Goal: Task Accomplishment & Management: Complete application form

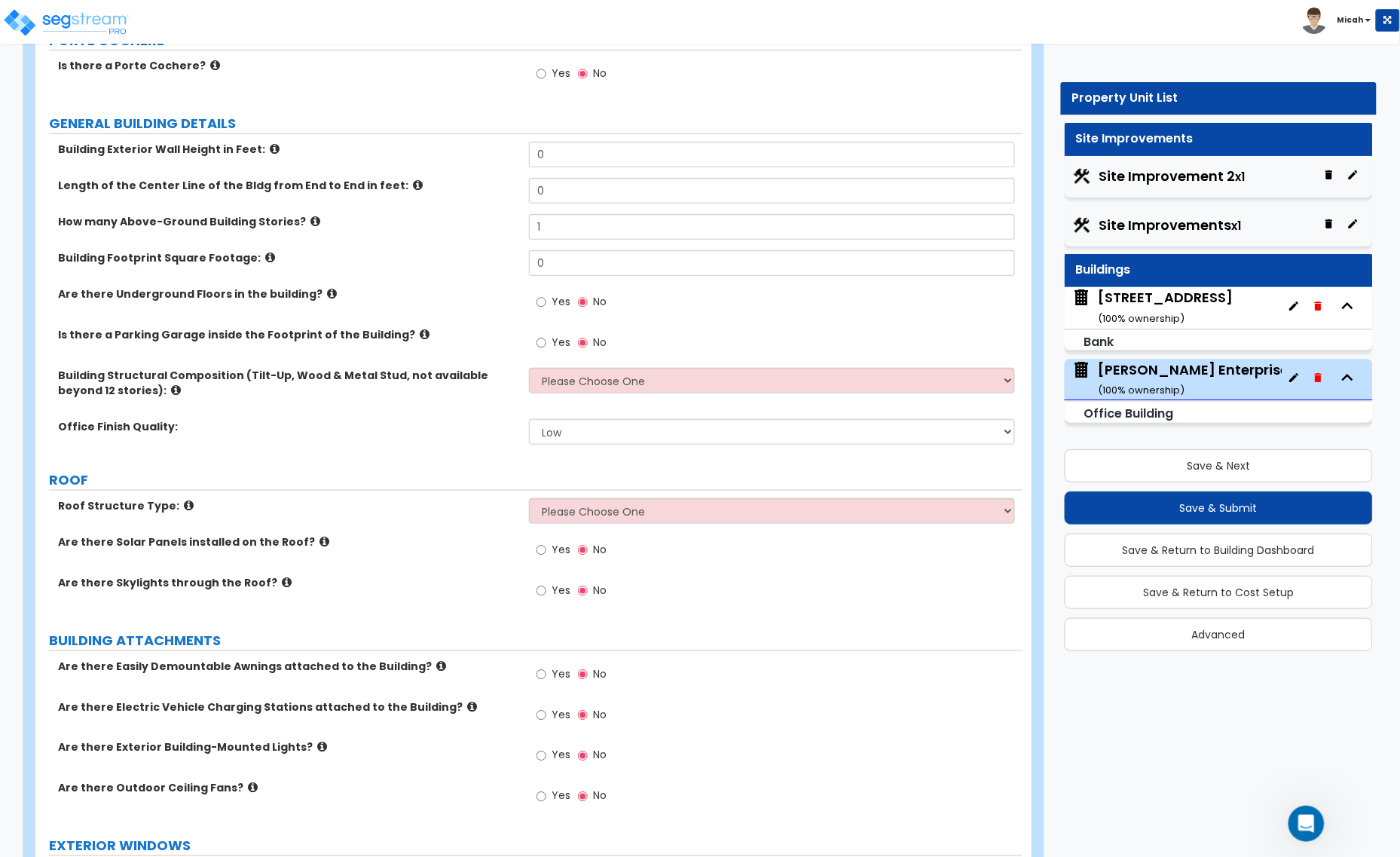
scroll to position [188, 0]
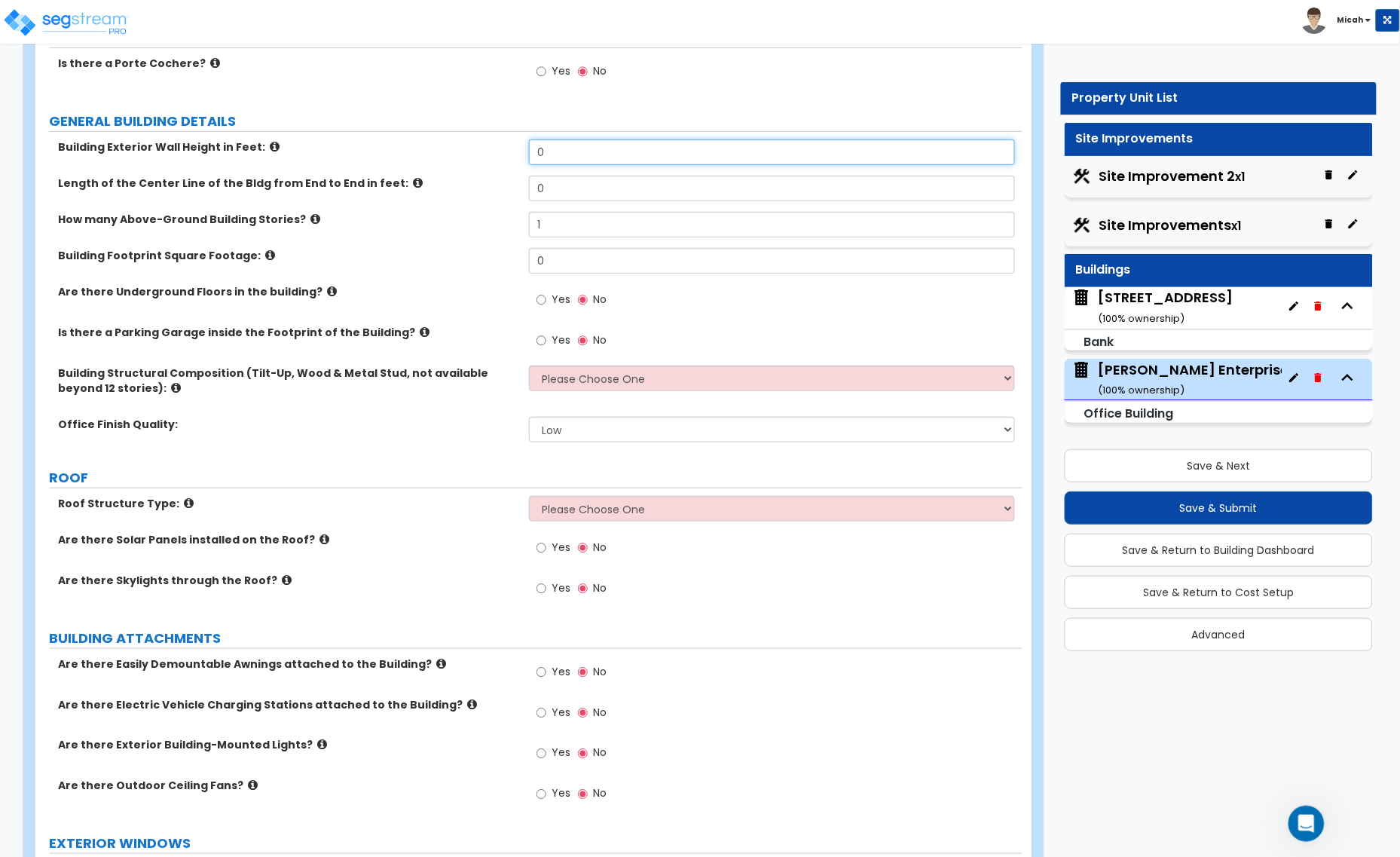
drag, startPoint x: 573, startPoint y: 147, endPoint x: 507, endPoint y: 148, distance: 66.0
click at [507, 148] on div "Building Exterior Wall Height in Feet: 0" at bounding box center [529, 157] width 987 height 36
type input "32"
drag, startPoint x: 559, startPoint y: 191, endPoint x: 501, endPoint y: 191, distance: 58.0
click at [501, 191] on div "Length of the Center Line of the Bldg from End to End in feet: 0" at bounding box center [529, 194] width 987 height 36
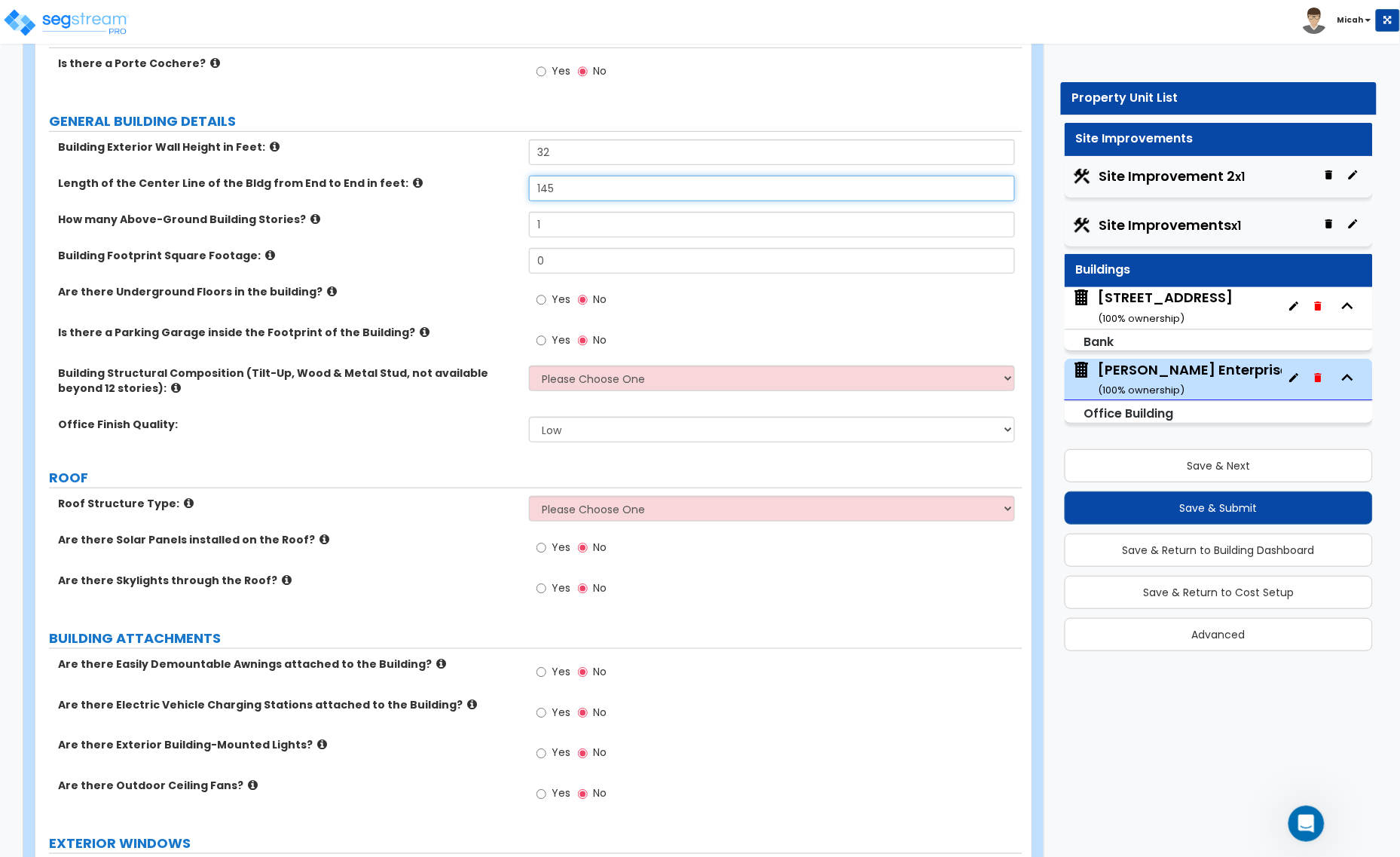
type input "145"
drag, startPoint x: 559, startPoint y: 223, endPoint x: 518, endPoint y: 227, distance: 41.2
click at [520, 226] on div "How many Above-Ground Building Stories? 1" at bounding box center [529, 229] width 987 height 36
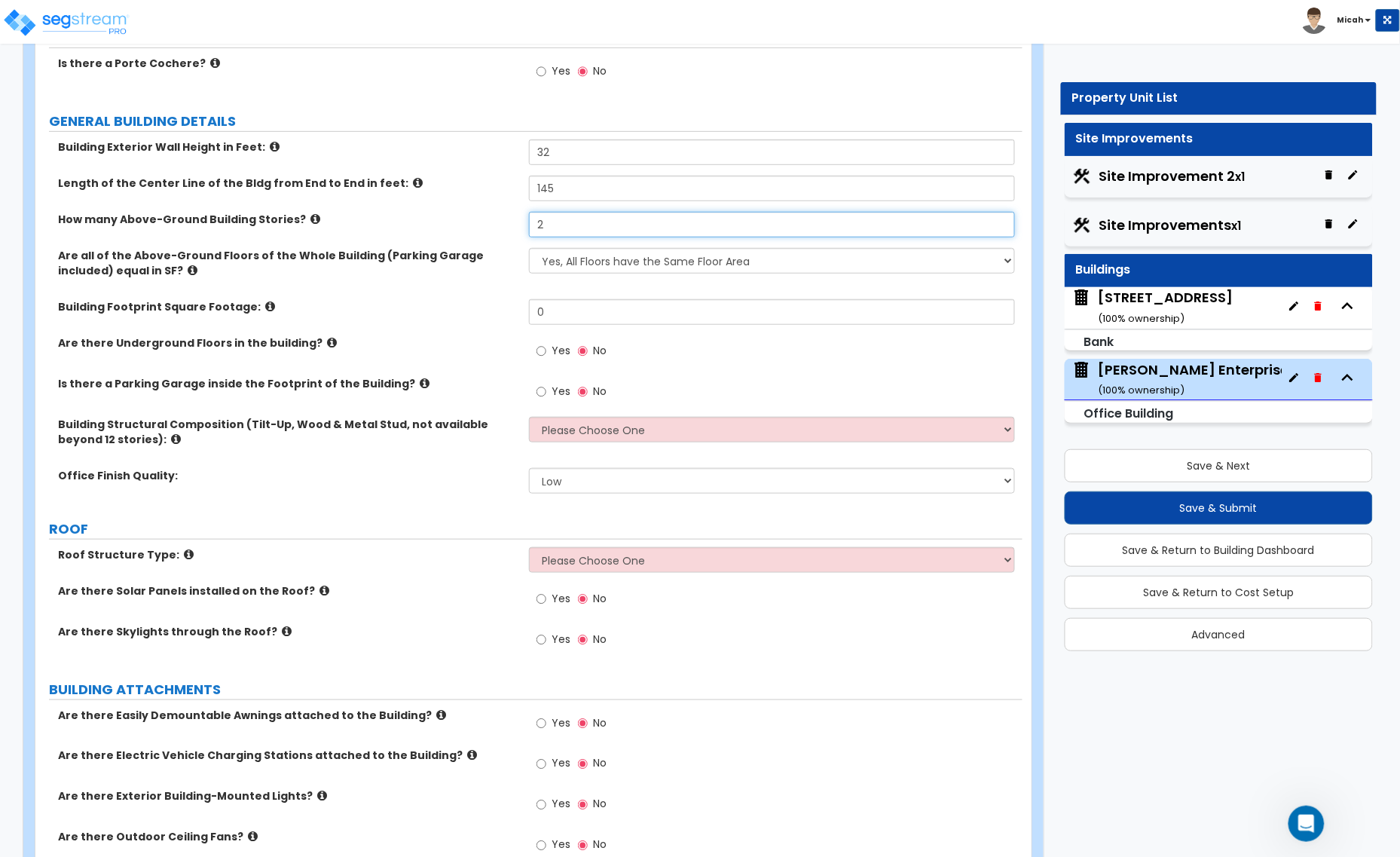
type input "2"
click at [1004, 264] on select "Yes, All Floors have the Same Floor Area No, Not All Floor Areas are the Same" at bounding box center [772, 260] width 486 height 26
select select "1"
click at [529, 249] on select "Yes, All Floors have the Same Floor Area No, Not All Floor Areas are the Same" at bounding box center [772, 260] width 486 height 26
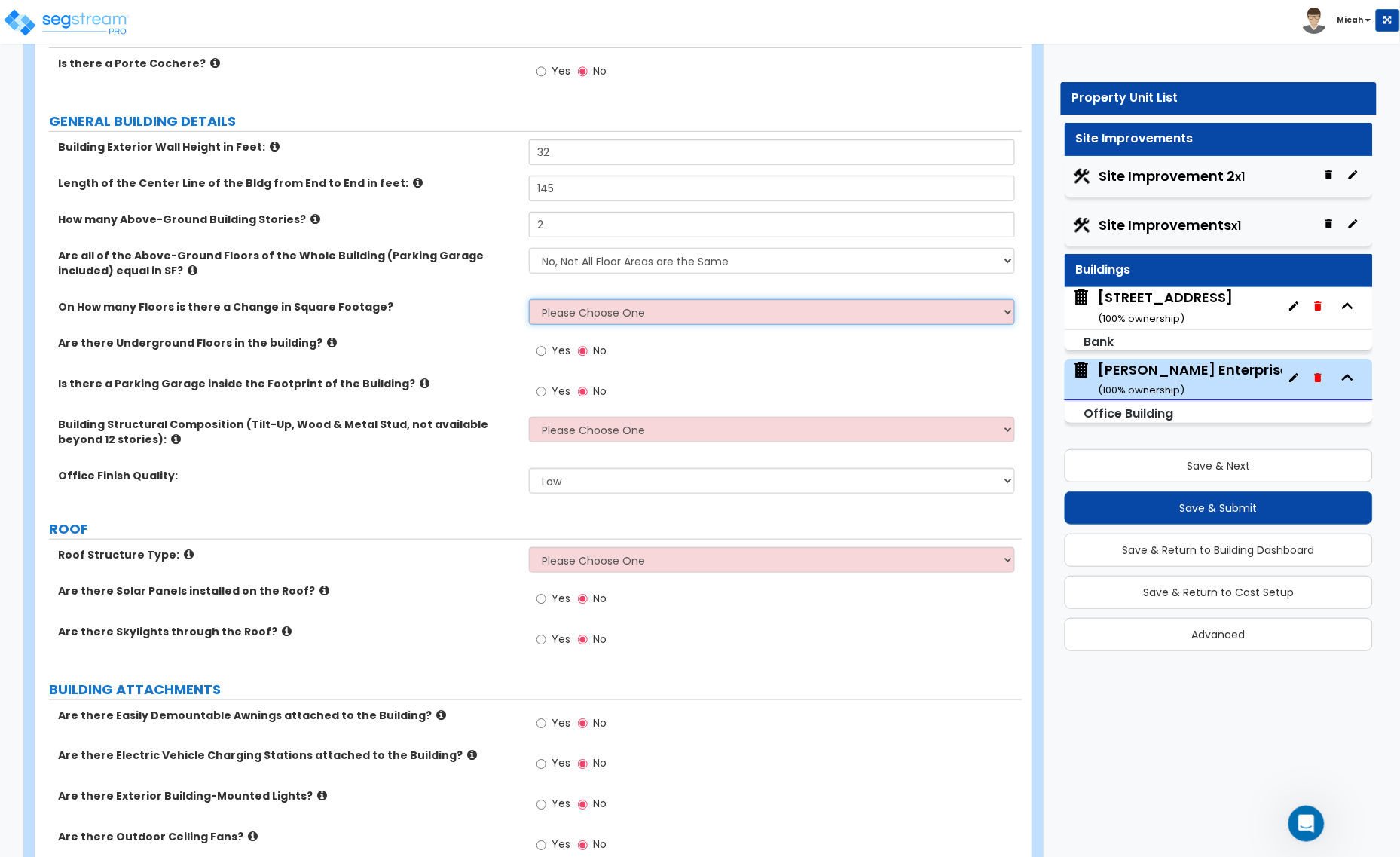
click at [571, 315] on select "Please Choose One 1 2 3 4 5" at bounding box center [772, 311] width 486 height 26
select select "1"
click at [529, 301] on select "Please Choose One 1 2 3 4 5" at bounding box center [772, 311] width 486 height 26
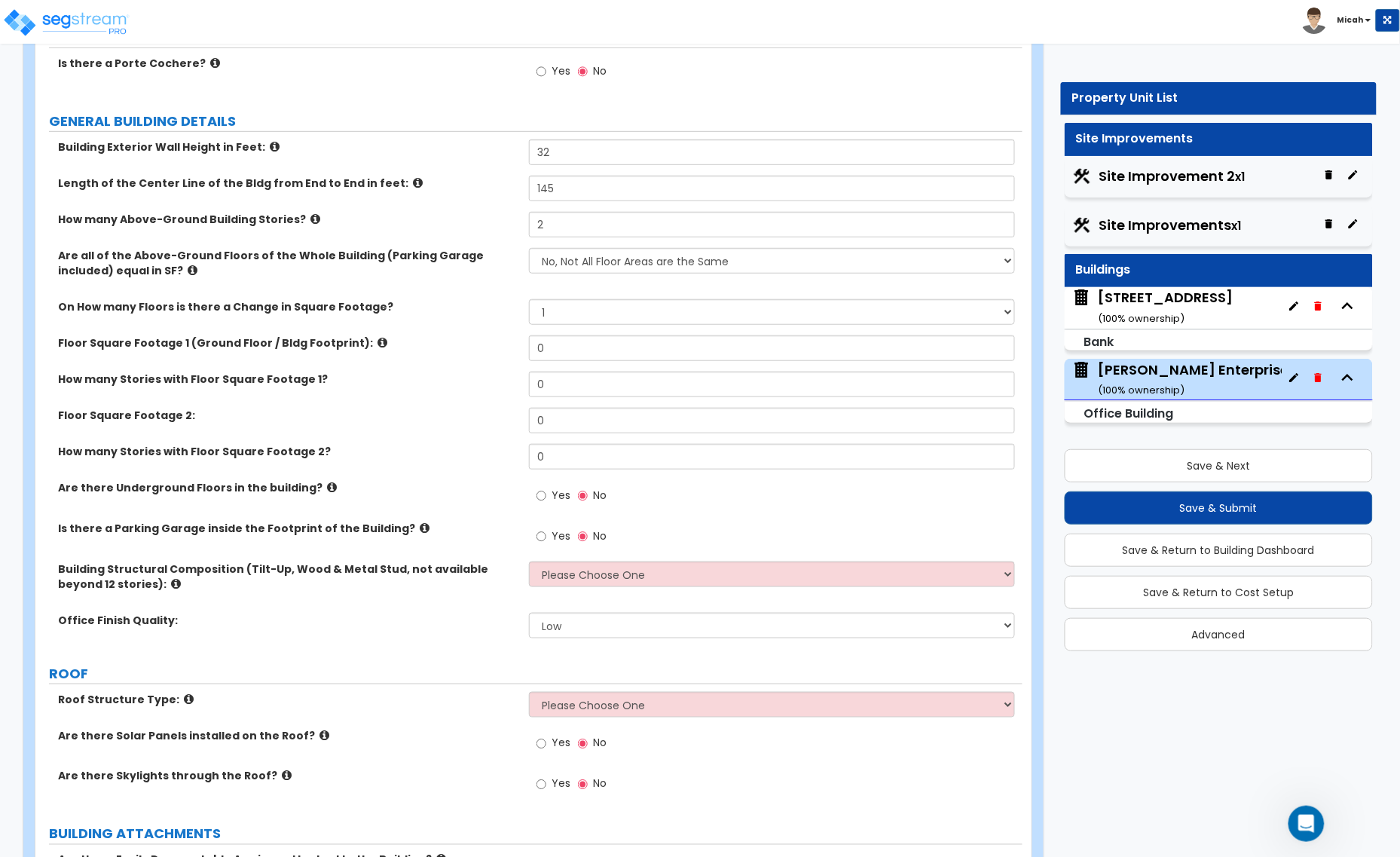
click at [365, 343] on label "Floor Square Footage 1 (Ground Floor / Bldg Footprint):" at bounding box center [288, 342] width 460 height 15
click at [378, 345] on icon at bounding box center [382, 342] width 10 height 11
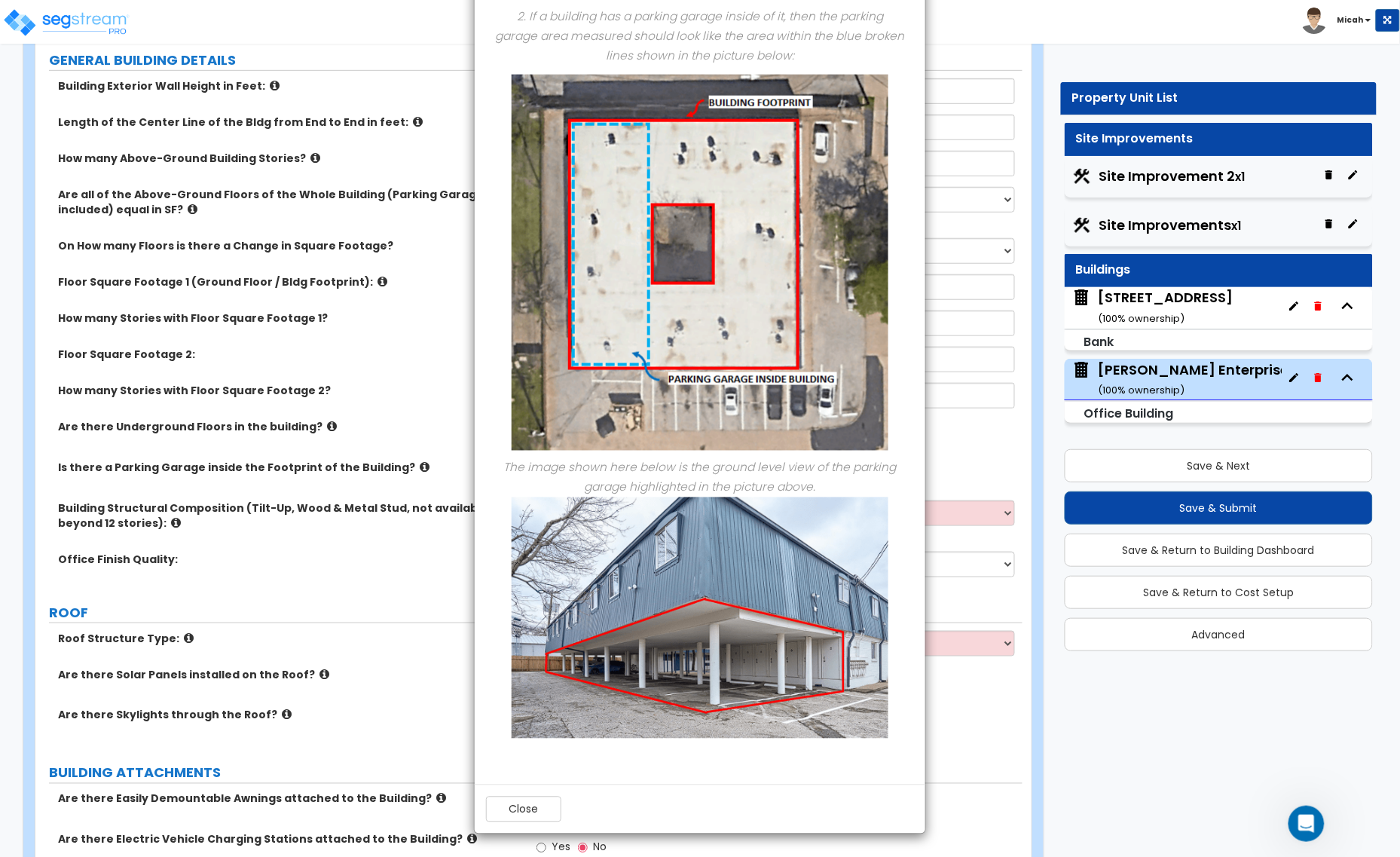
scroll to position [283, 0]
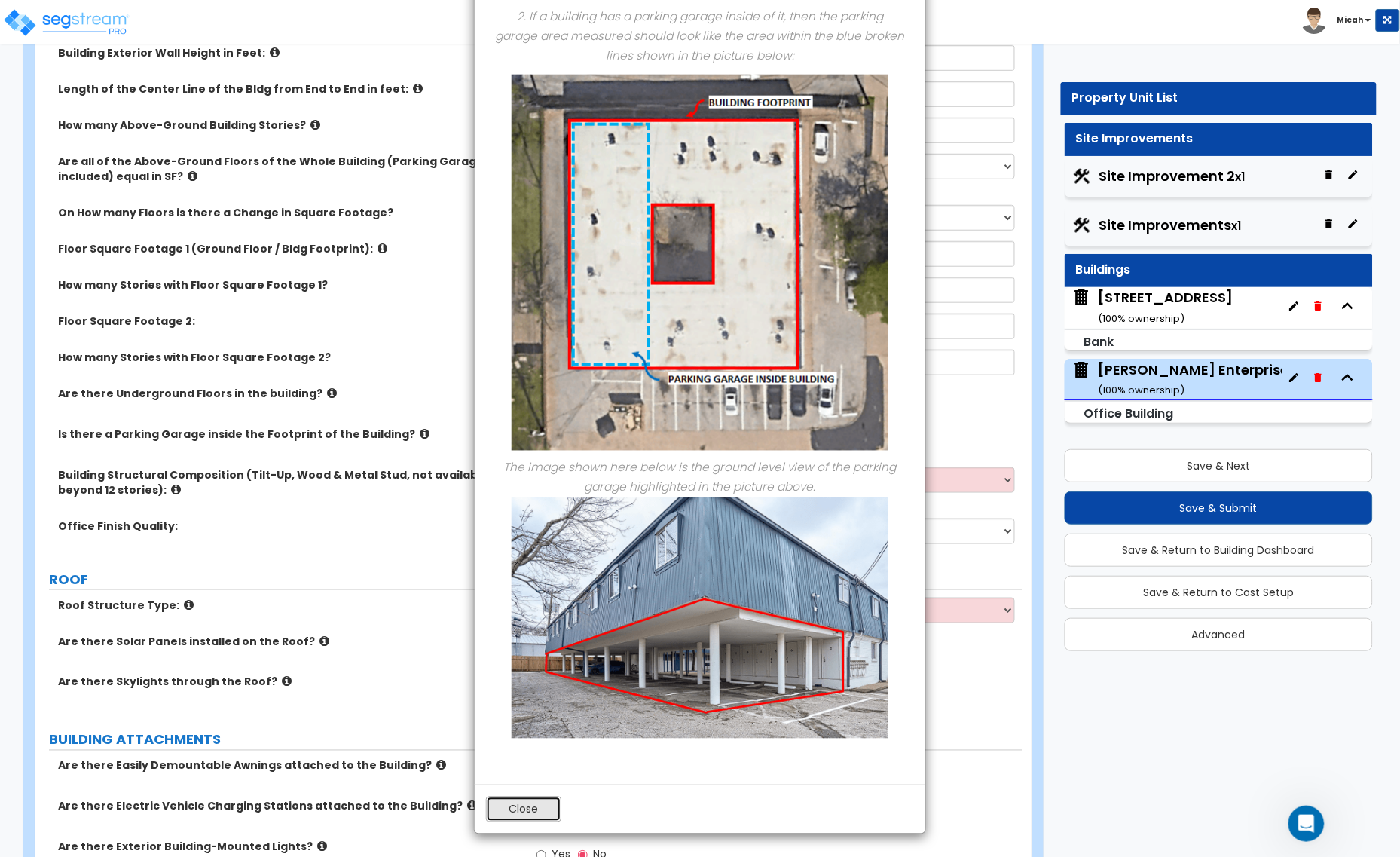
click at [517, 803] on button "Close" at bounding box center [524, 809] width 75 height 26
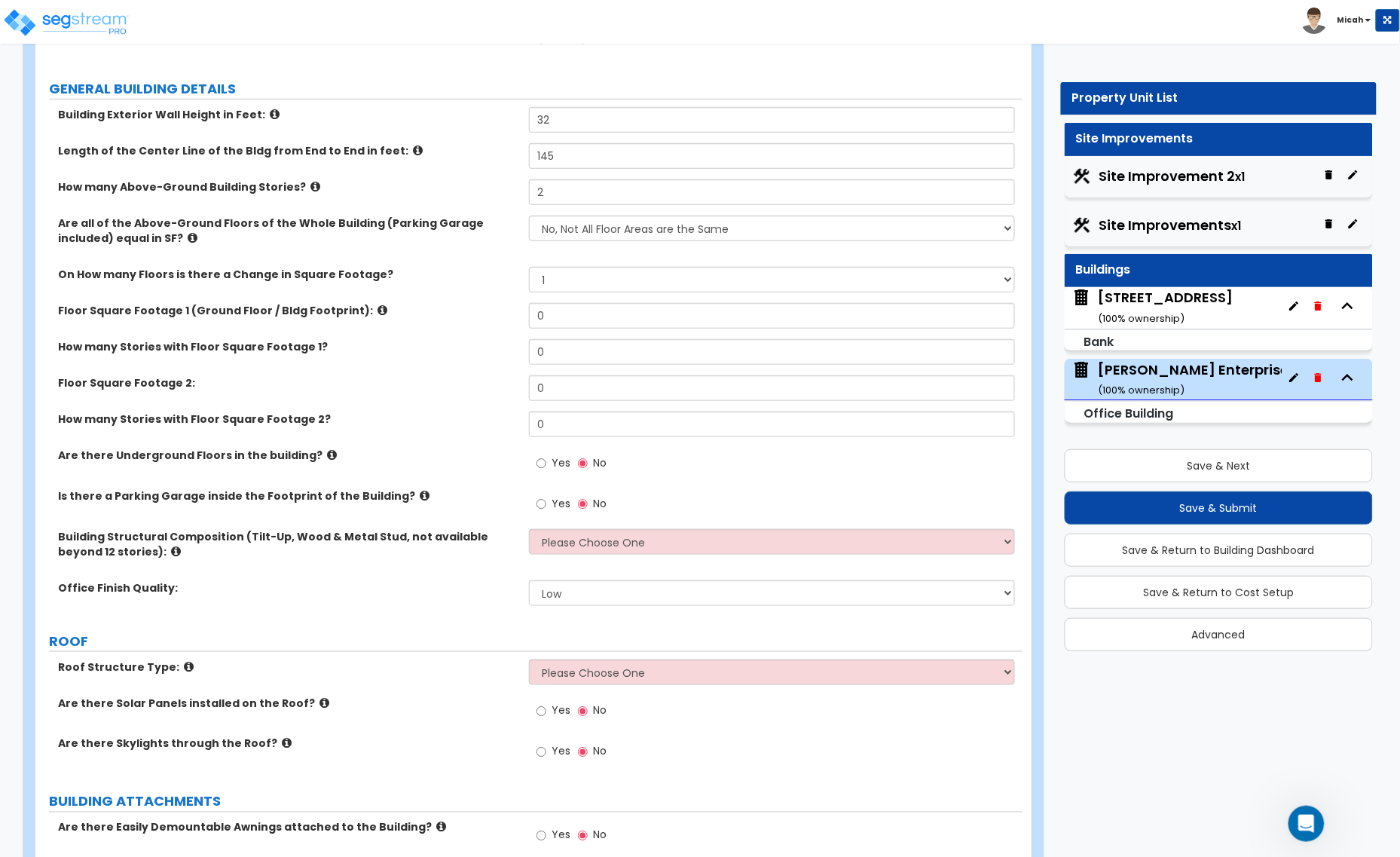
scroll to position [188, 0]
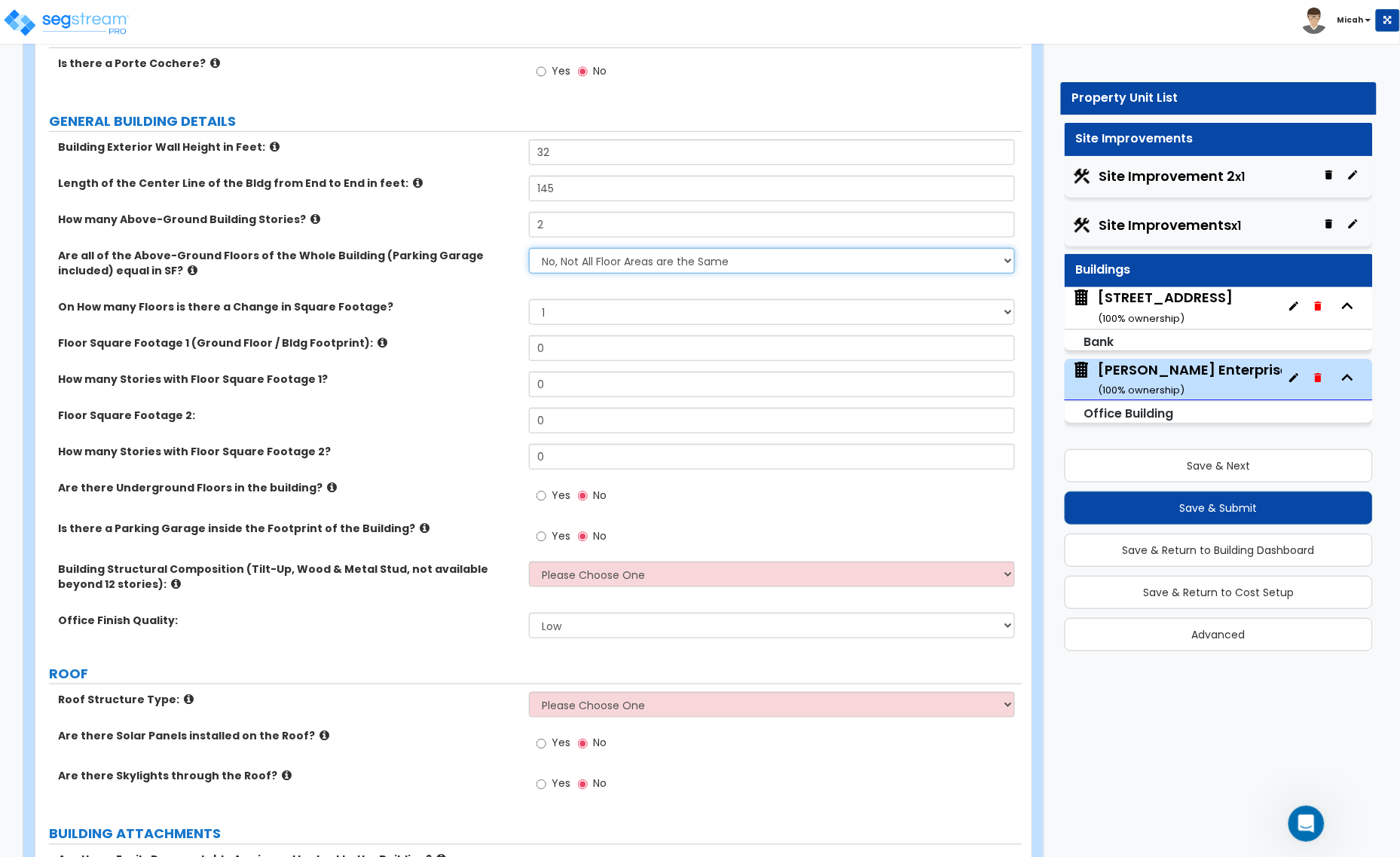
click at [667, 261] on select "Yes, All Floors have the Same Floor Area No, Not All Floor Areas are the Same" at bounding box center [772, 260] width 486 height 26
select select "0"
click at [529, 249] on select "Yes, All Floors have the Same Floor Area No, Not All Floor Areas are the Same" at bounding box center [772, 260] width 486 height 26
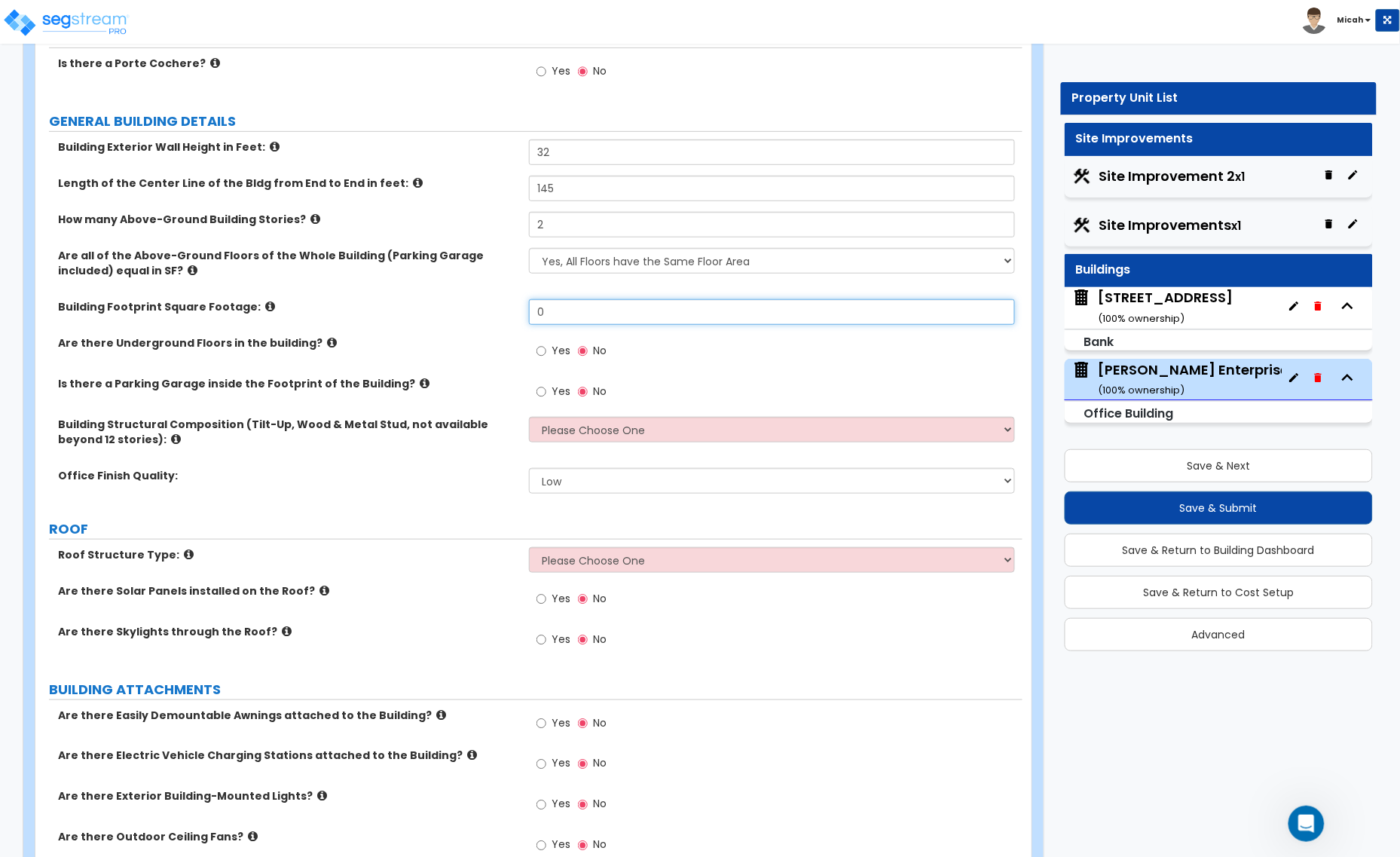
click at [478, 318] on div "Building Footprint Square Footage: 0" at bounding box center [529, 317] width 987 height 36
type input "16,972"
click at [420, 385] on icon at bounding box center [425, 383] width 10 height 11
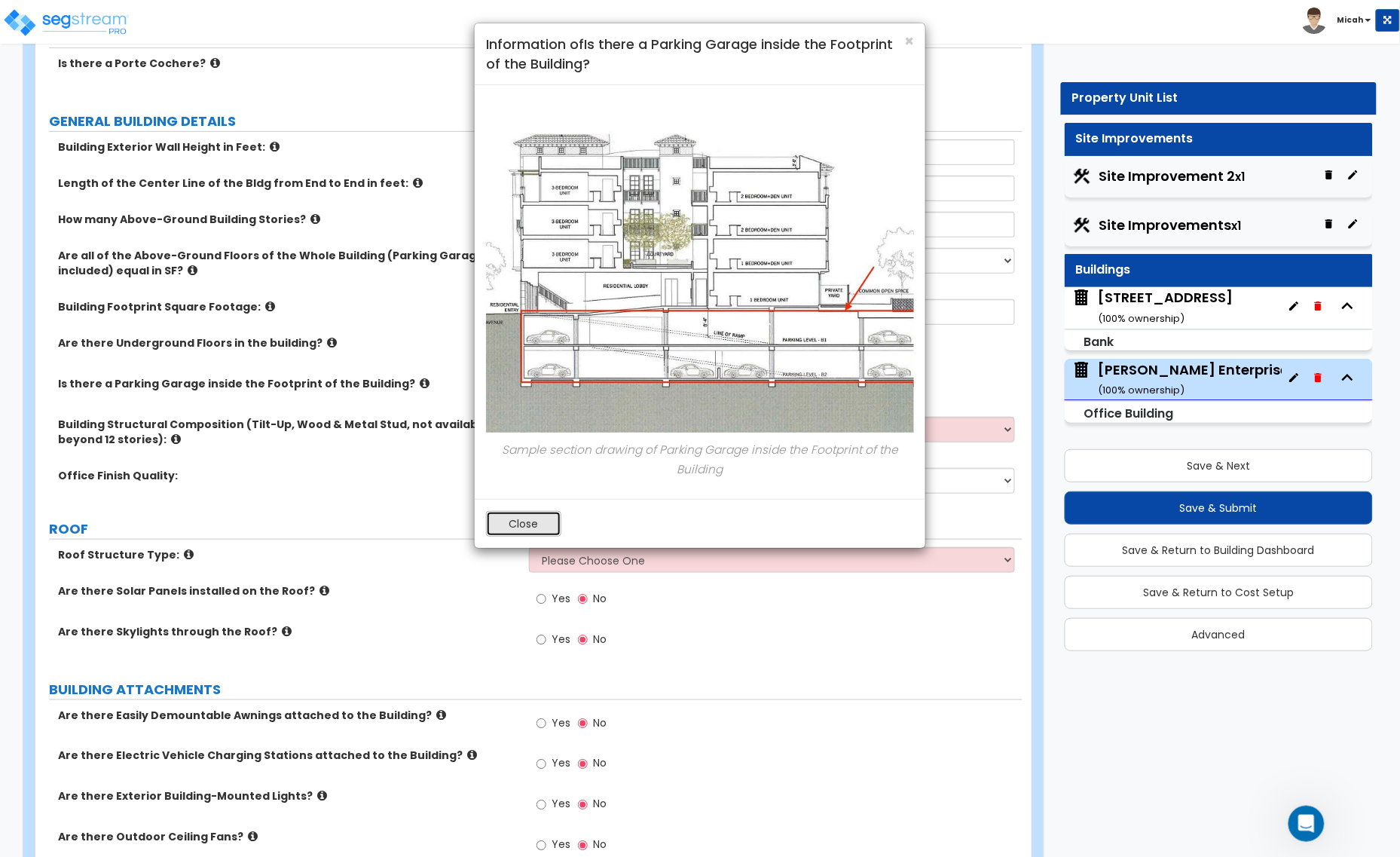
click at [522, 530] on button "Close" at bounding box center [524, 524] width 75 height 26
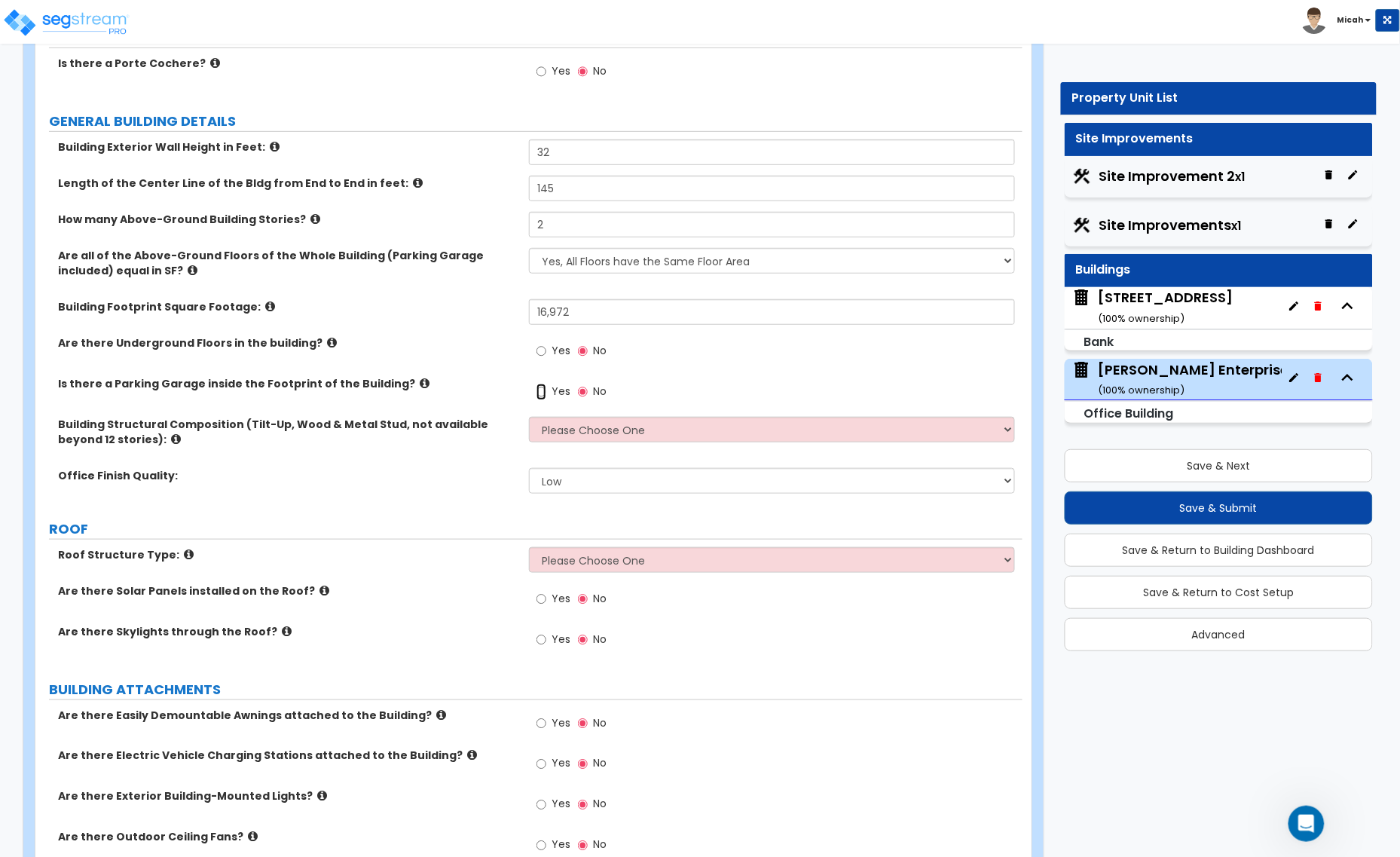
click at [537, 390] on input "Yes" at bounding box center [541, 392] width 10 height 17
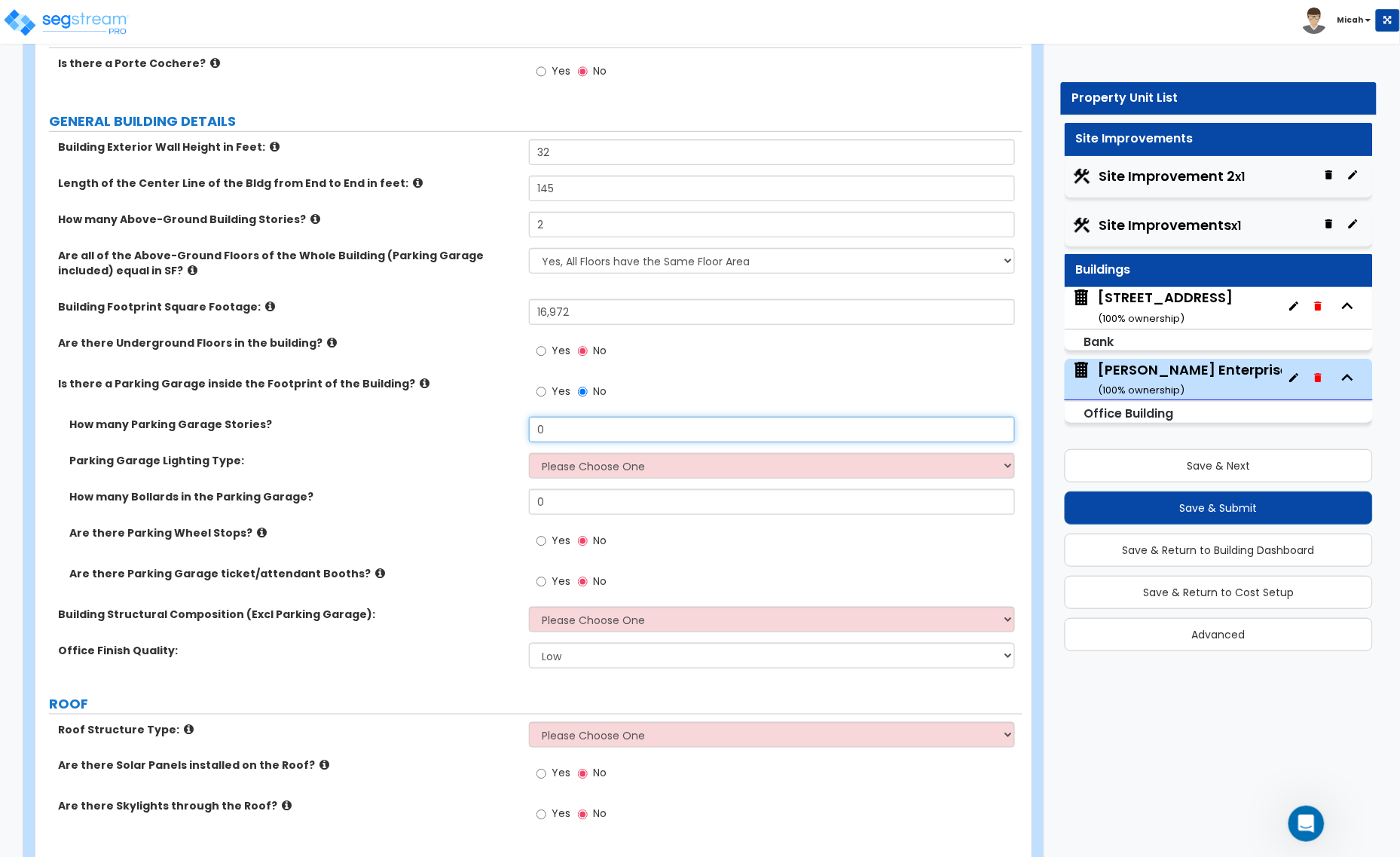
drag, startPoint x: 559, startPoint y: 428, endPoint x: 494, endPoint y: 431, distance: 65.1
click at [494, 431] on div "How many Parking Garage Stories? 0" at bounding box center [529, 434] width 987 height 36
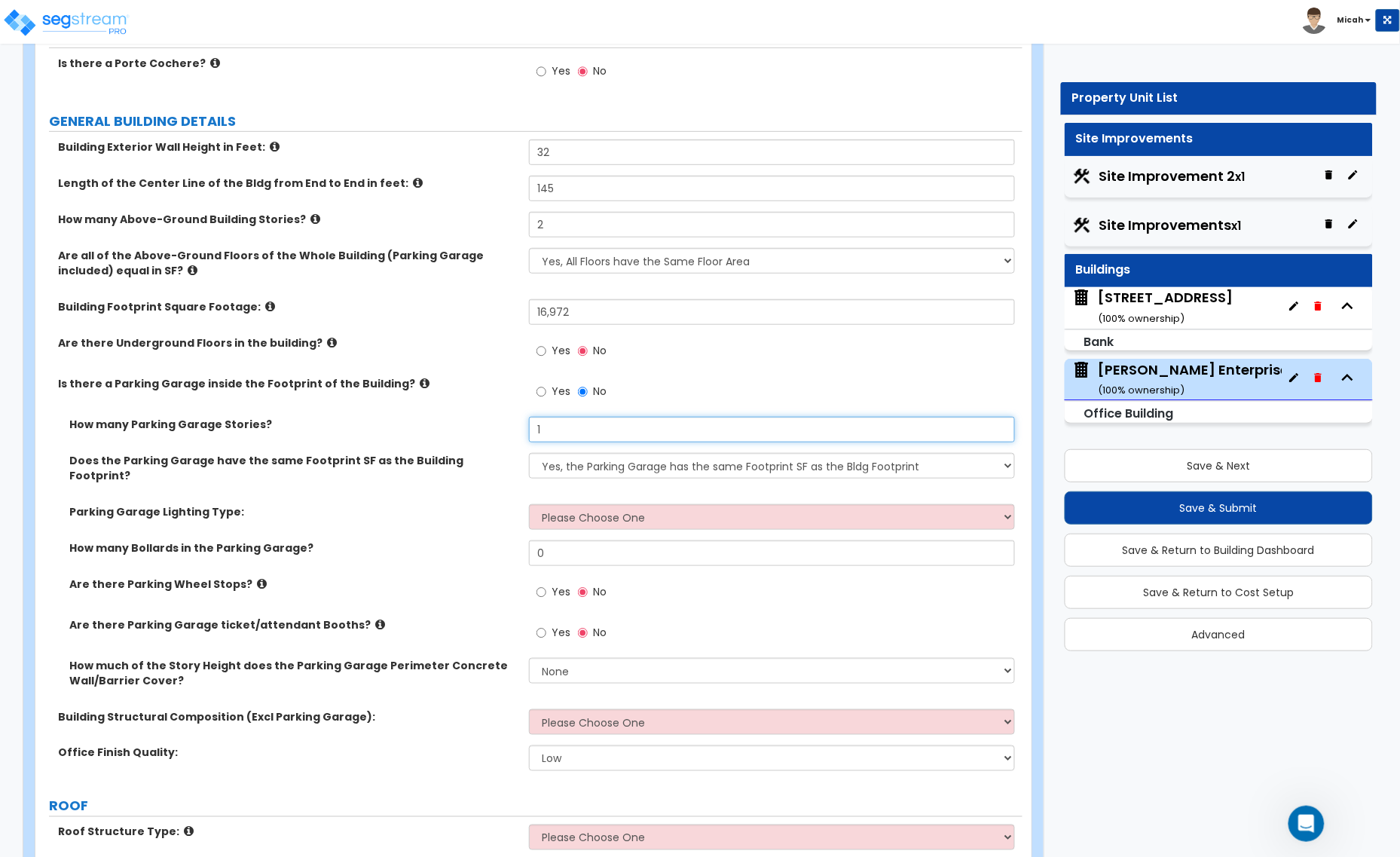
type input "1"
click at [607, 472] on select "Yes, the Parking Garage has the same Footprint SF as the Bldg Footprint No, the…" at bounding box center [772, 465] width 486 height 26
select select "1"
click at [529, 454] on select "Yes, the Parking Garage has the same Footprint SF as the Bldg Footprint No, the…" at bounding box center [772, 465] width 486 height 26
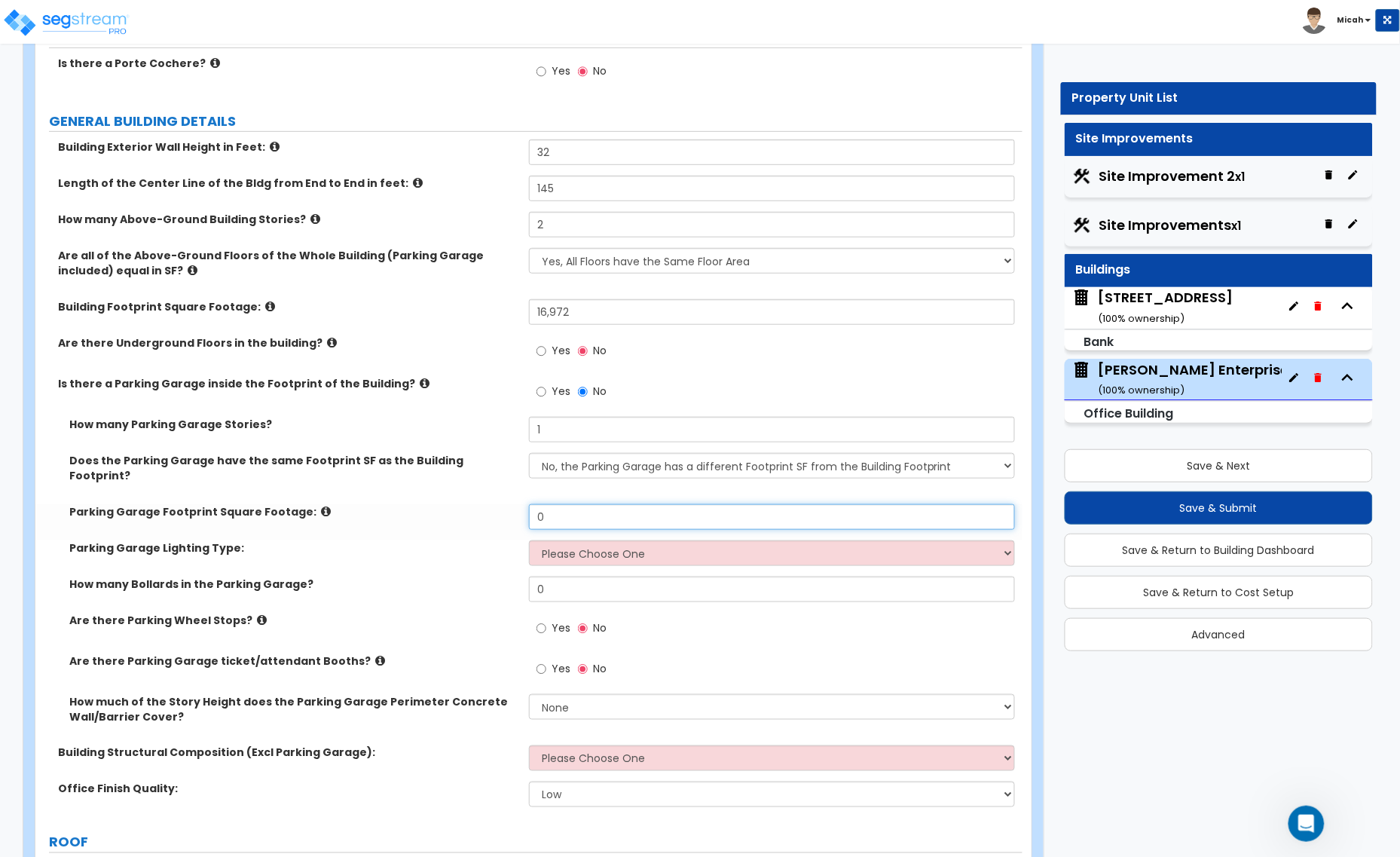
drag, startPoint x: 566, startPoint y: 502, endPoint x: 520, endPoint y: 506, distance: 46.2
click at [520, 506] on div "Parking Garage Footprint Square Footage: 0" at bounding box center [529, 522] width 987 height 36
type input "19,083"
click at [578, 540] on select "Please Choose One Bay Lighting Strip Lighting" at bounding box center [772, 553] width 486 height 26
select select "1"
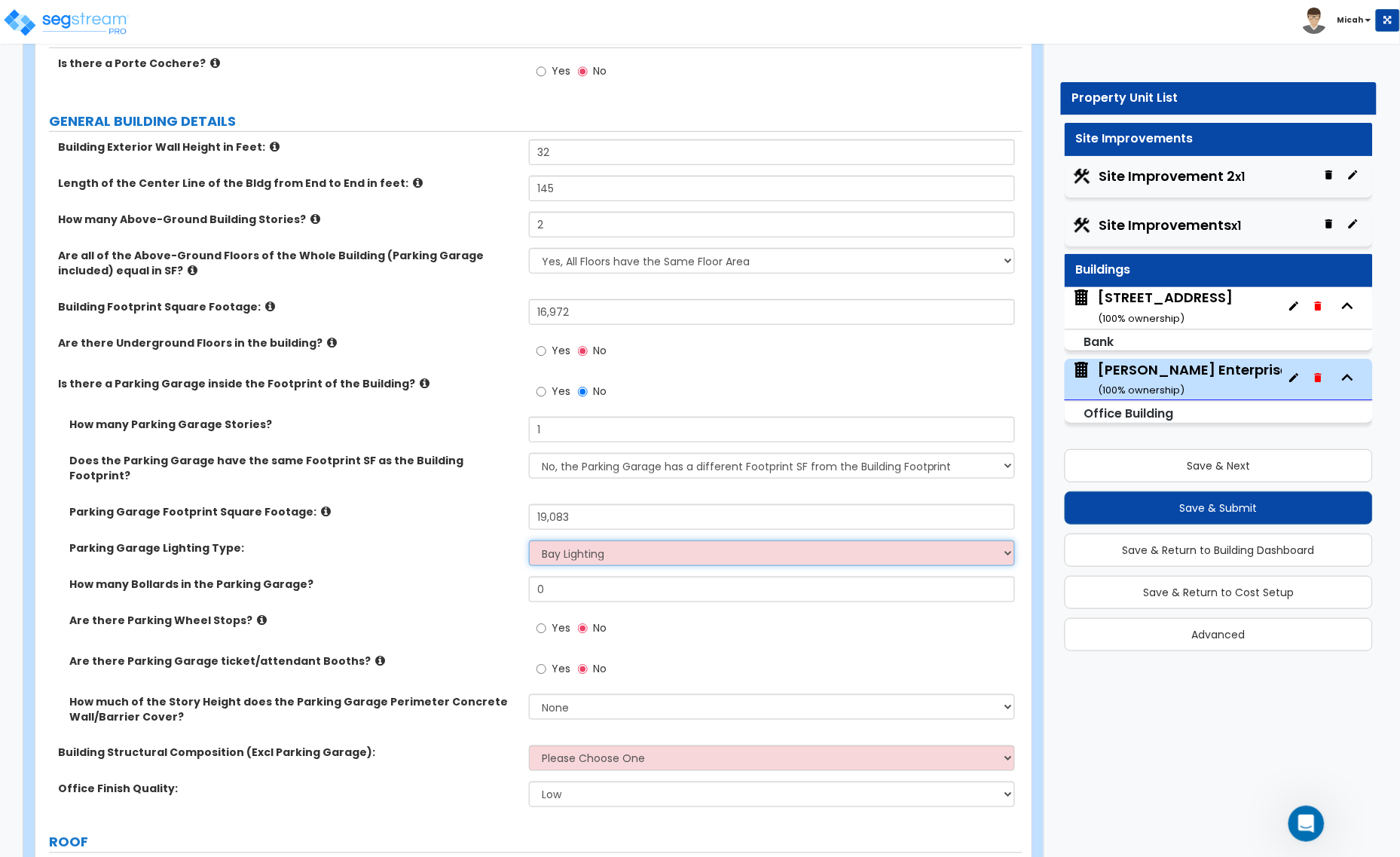
click at [529, 540] on select "Please Choose One Bay Lighting Strip Lighting" at bounding box center [772, 553] width 486 height 26
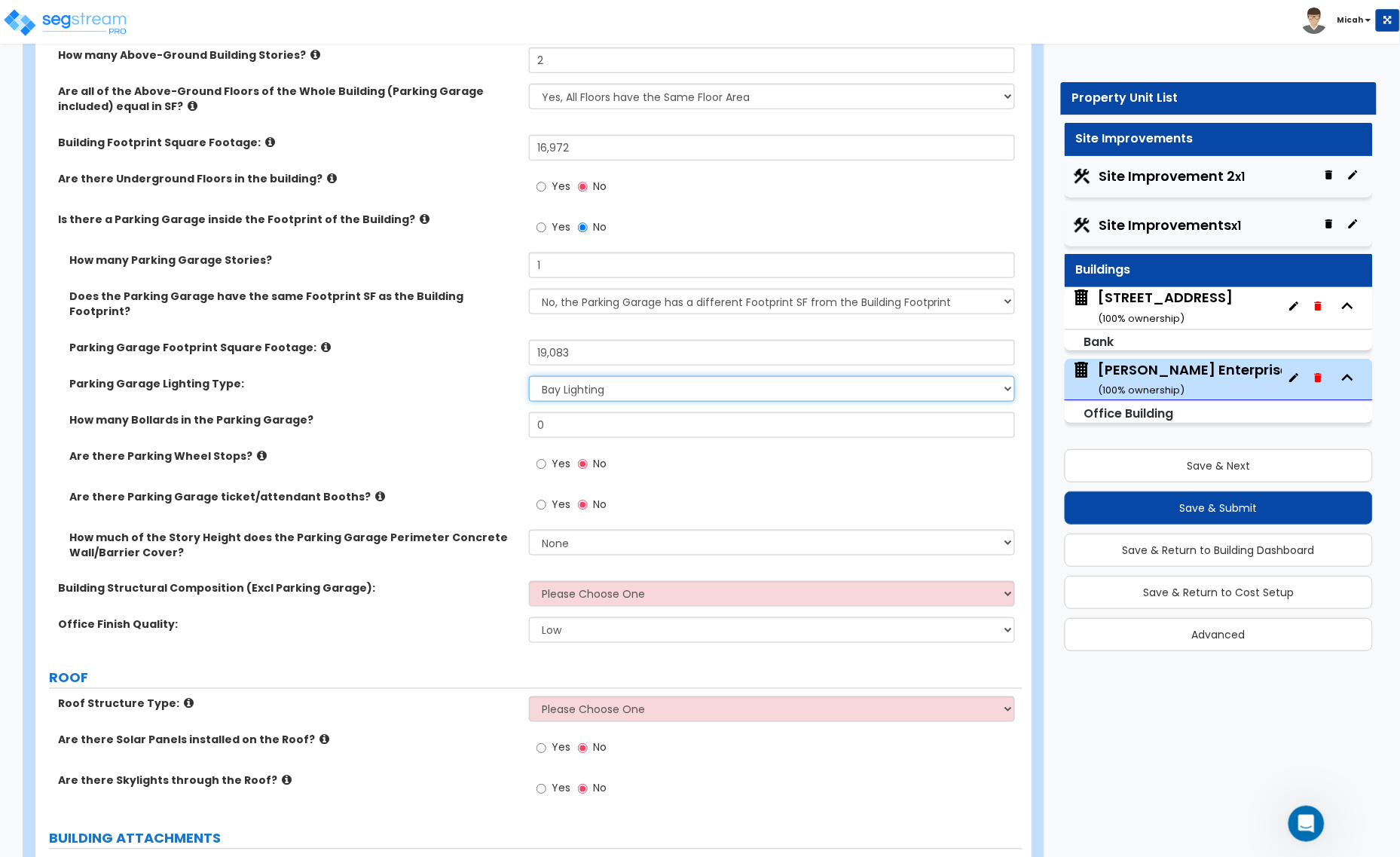
scroll to position [377, 0]
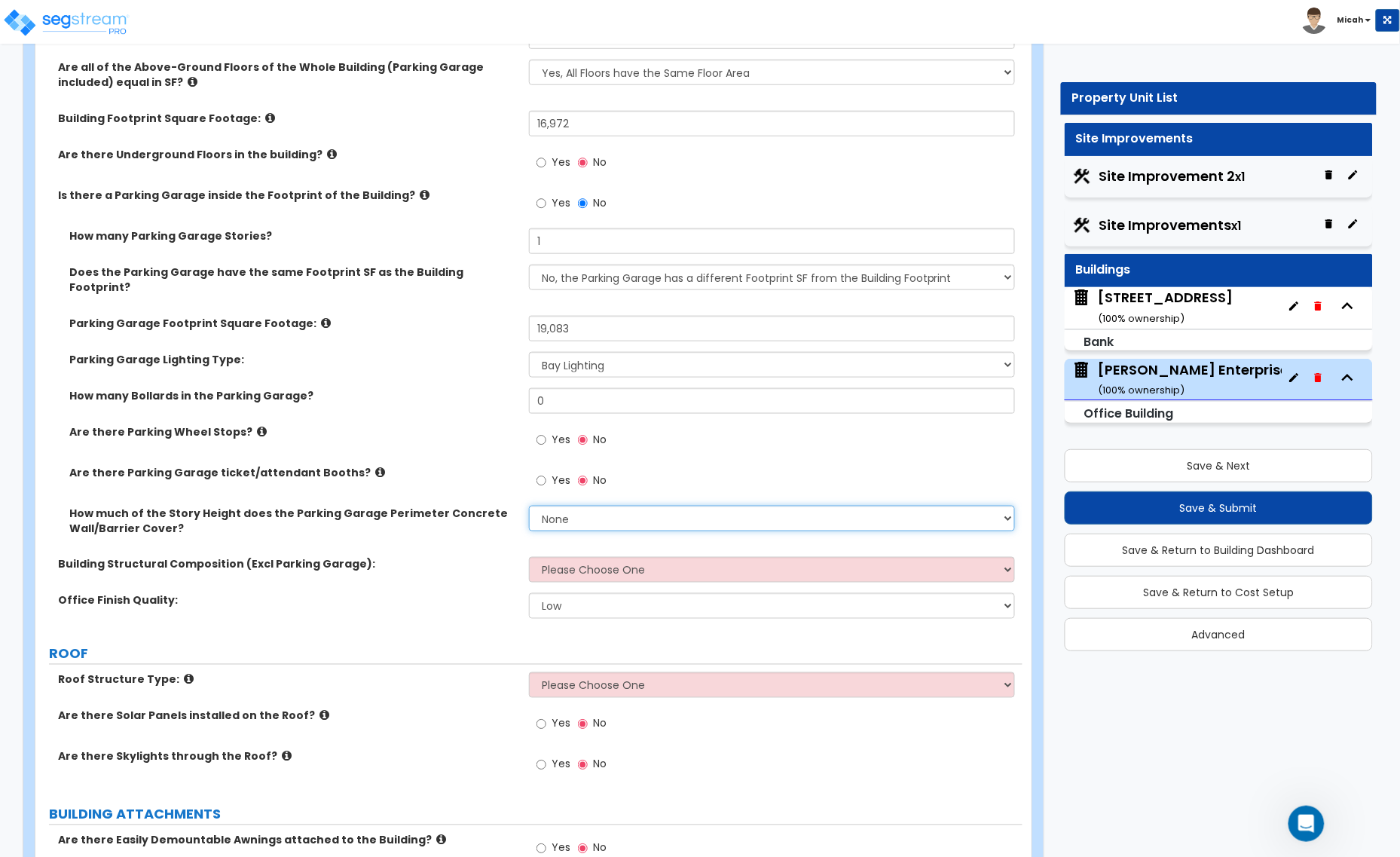
click at [600, 506] on select "None Only About Half of the Story Height Most of the Story Height is Covered Ea…" at bounding box center [772, 518] width 486 height 26
click at [456, 563] on div "Building Structural Composition (Excl Parking Garage): Please Choose One Tilt-u…" at bounding box center [529, 575] width 987 height 36
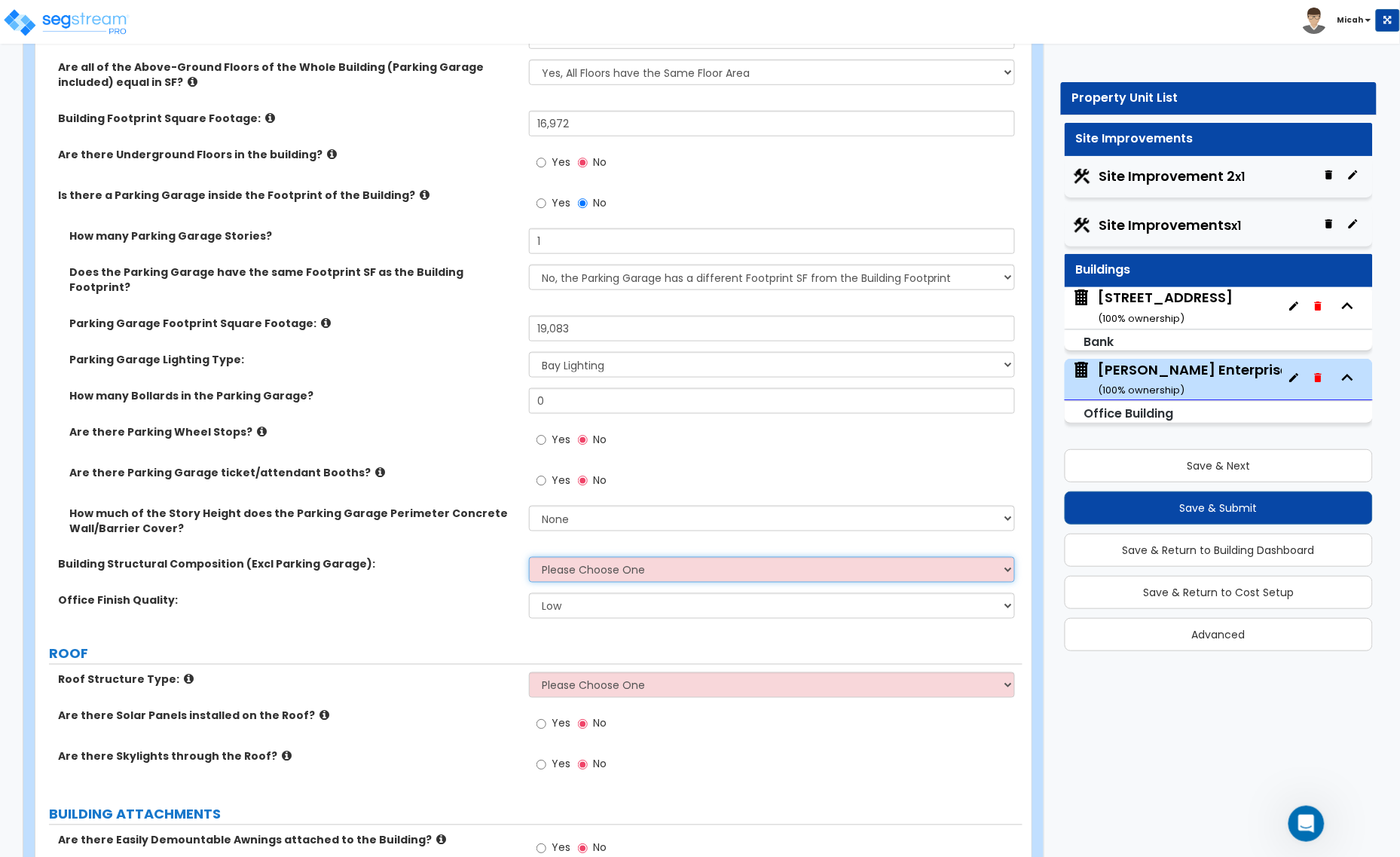
click at [608, 559] on select "Please Choose One Tilt-up Wall Construction Reinforced Concrete Structural Stee…" at bounding box center [772, 570] width 486 height 26
select select "4"
click at [529, 557] on select "Please Choose One Tilt-up Wall Construction Reinforced Concrete Structural Stee…" at bounding box center [772, 570] width 486 height 26
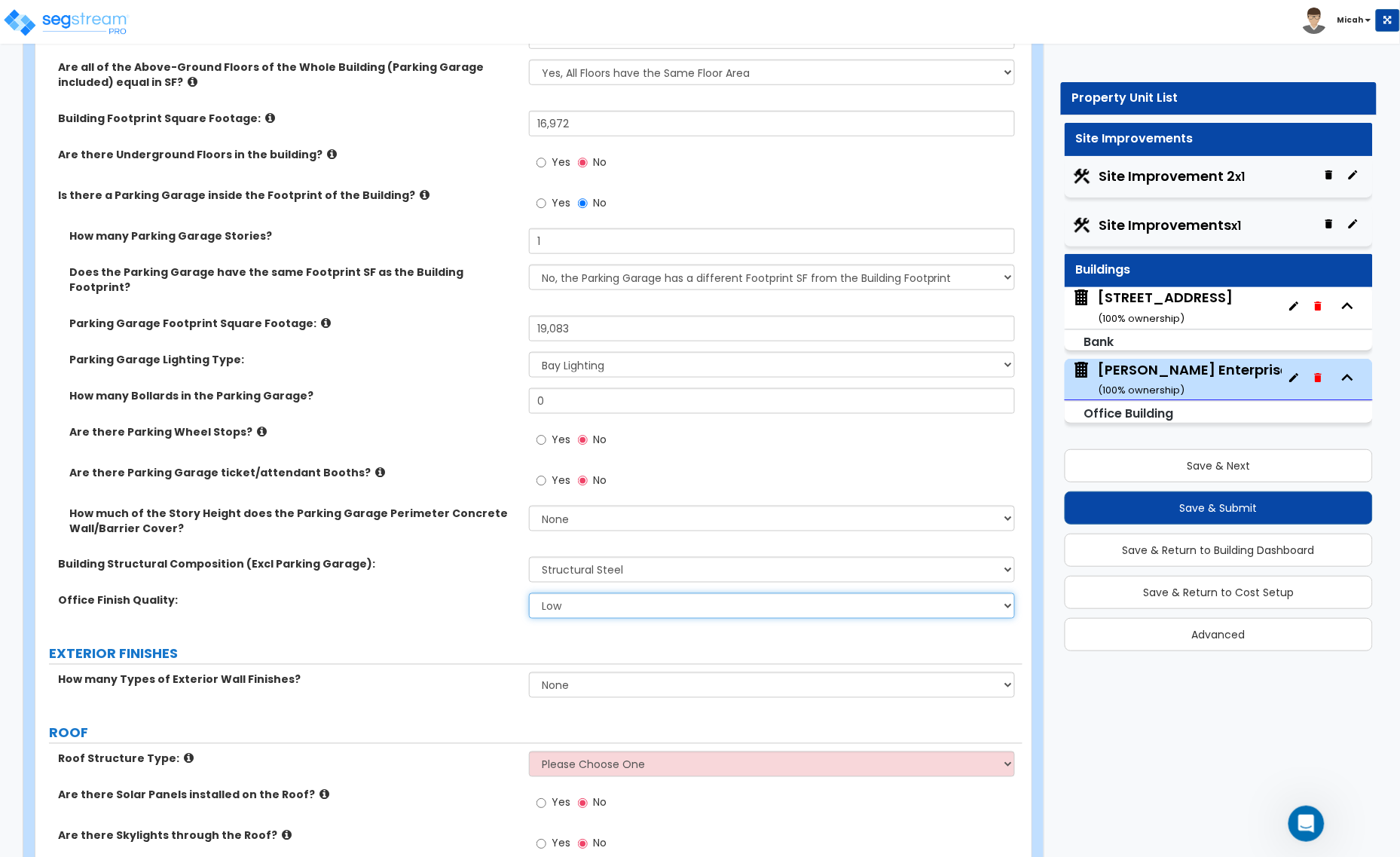
click at [600, 593] on select "Low Average High" at bounding box center [772, 606] width 486 height 26
select select "1"
click at [529, 593] on select "Low Average High" at bounding box center [772, 606] width 486 height 26
click at [588, 563] on select "Please Choose One Tilt-up Wall Construction Reinforced Concrete Structural Stee…" at bounding box center [772, 570] width 486 height 26
click at [585, 559] on select "Please Choose One Tilt-up Wall Construction Reinforced Concrete Structural Stee…" at bounding box center [772, 570] width 486 height 26
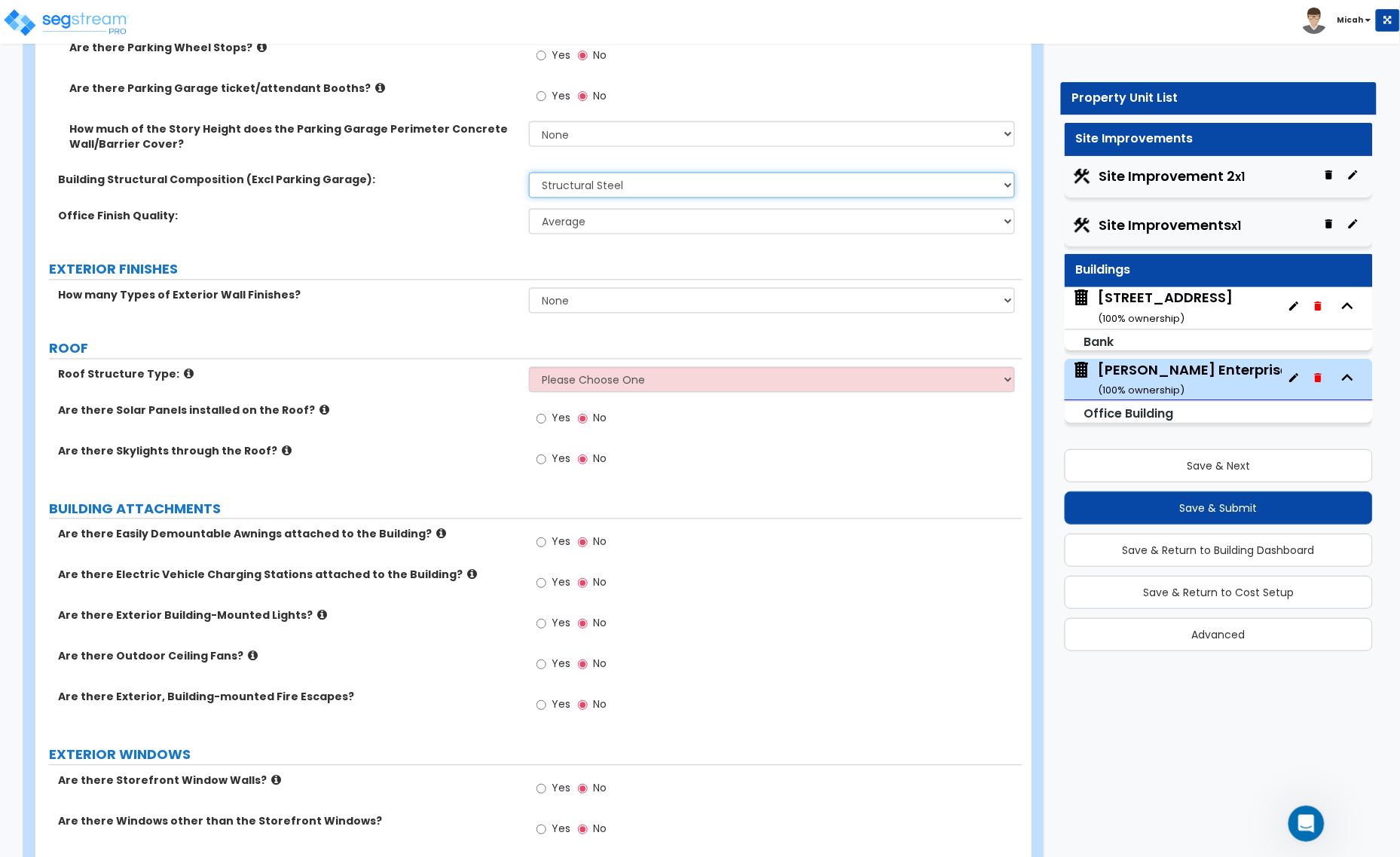
scroll to position [848, 0]
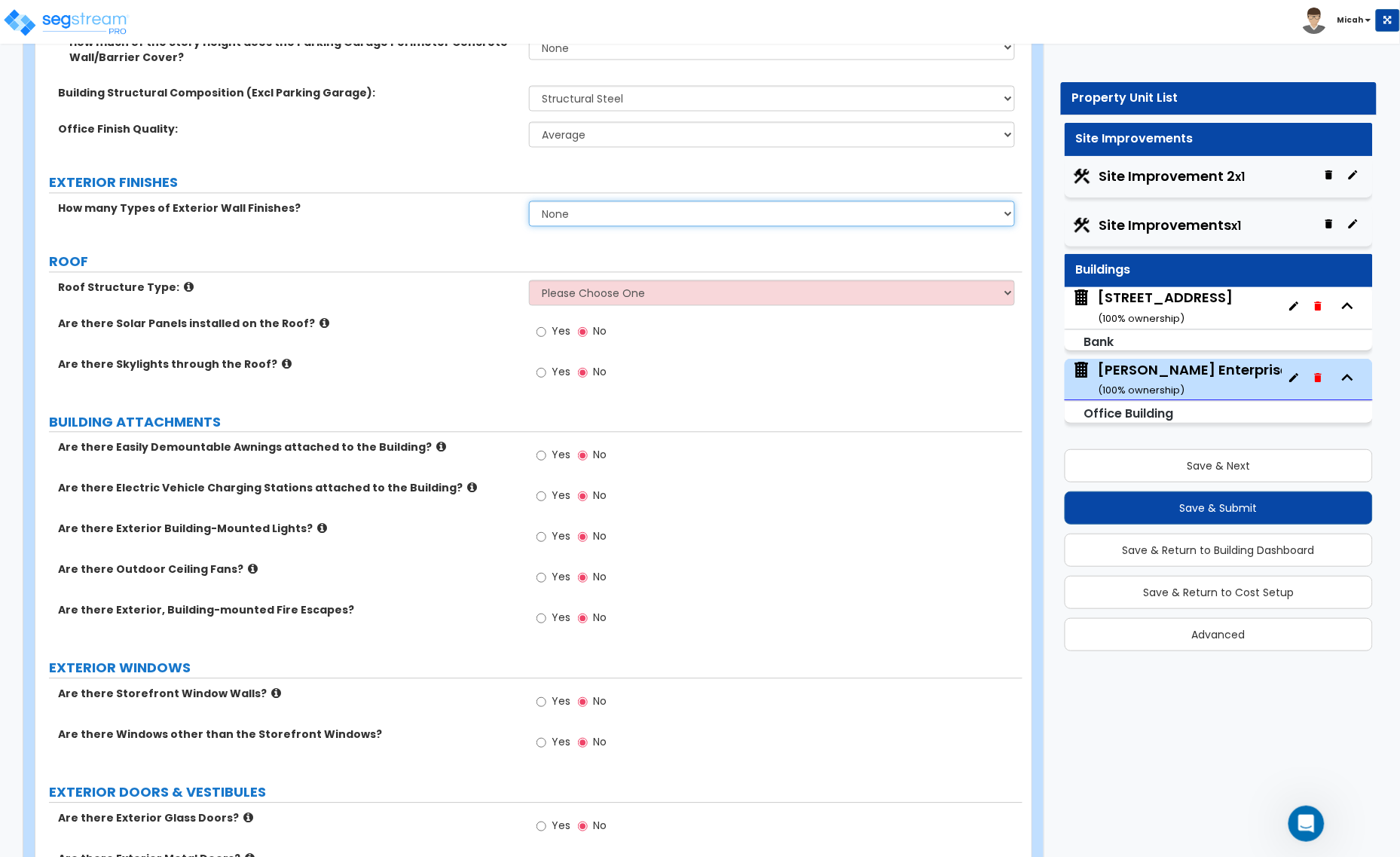
click at [555, 202] on select "None 1 2 3" at bounding box center [772, 214] width 486 height 26
select select "2"
click at [529, 202] on select "None 1 2 3" at bounding box center [772, 214] width 486 height 26
